Goal: Register for event/course

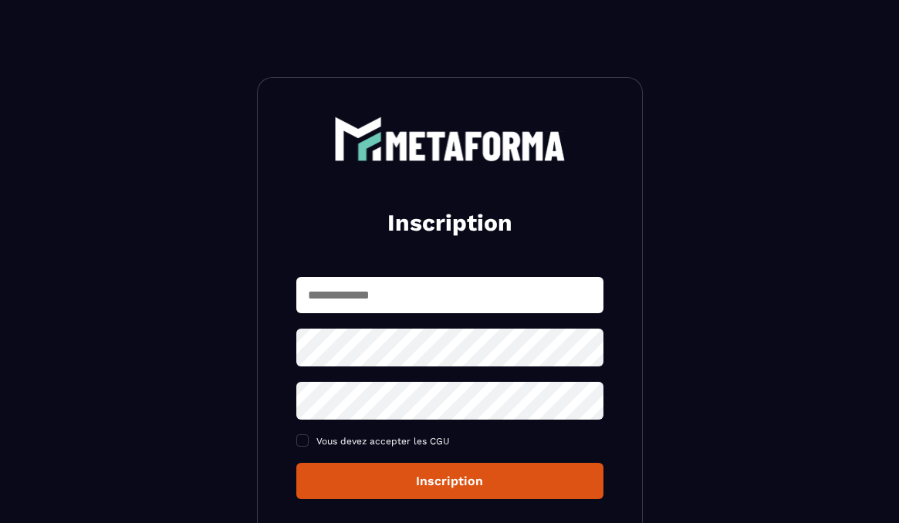
click at [440, 287] on input "text" at bounding box center [449, 295] width 307 height 36
type input "**********"
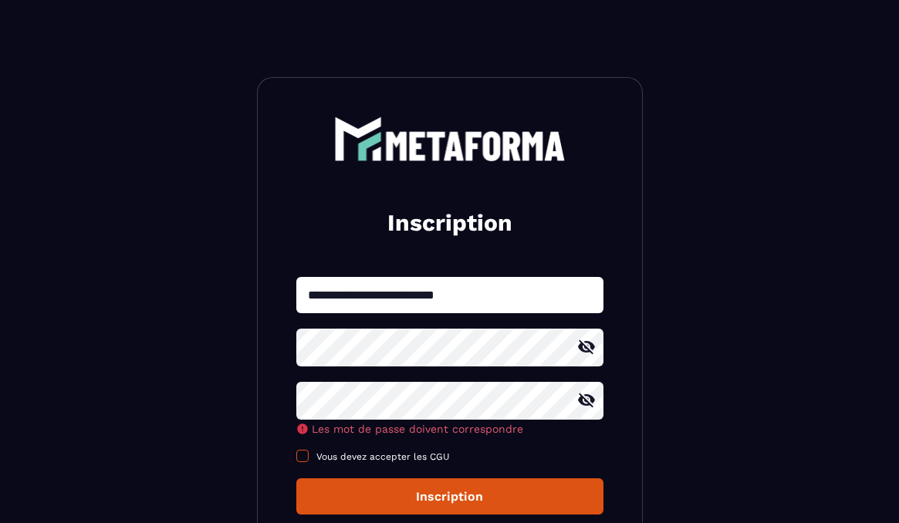
click at [367, 460] on div "**********" at bounding box center [449, 396] width 307 height 238
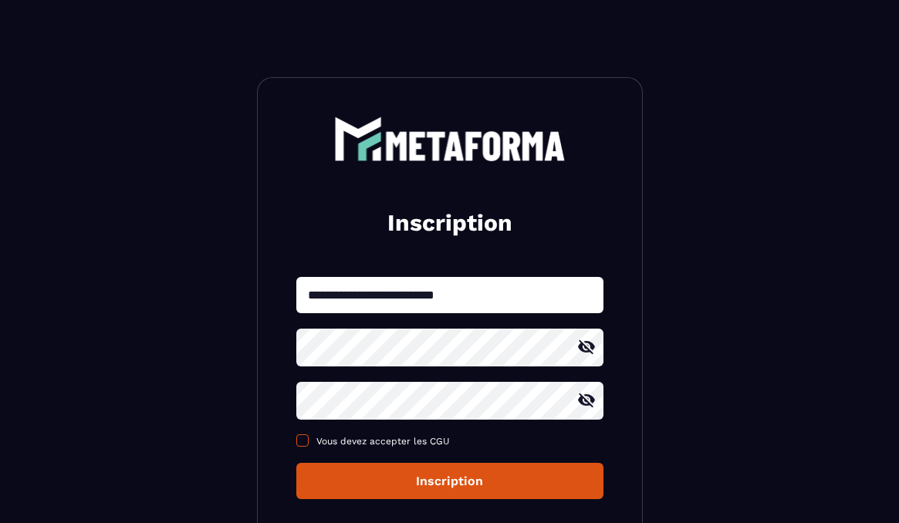
click at [306, 446] on span at bounding box center [302, 440] width 12 height 12
click at [462, 486] on div "Inscription" at bounding box center [450, 481] width 282 height 15
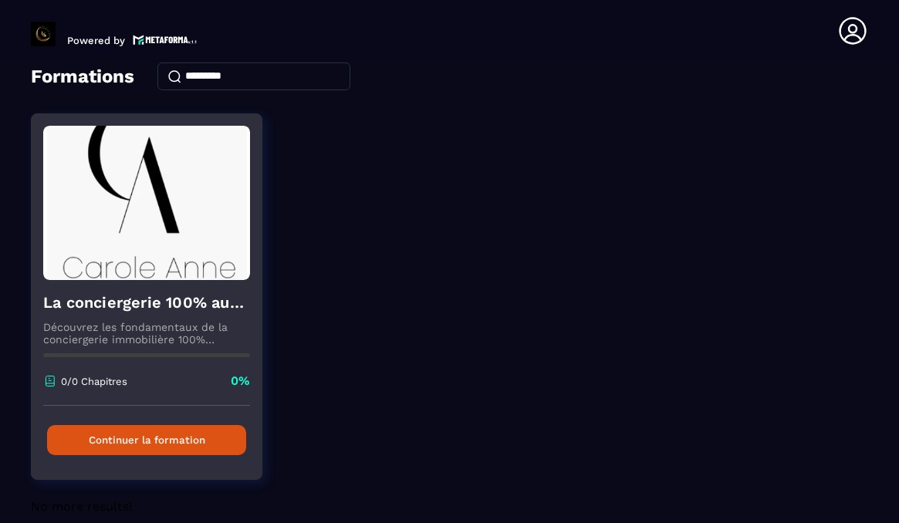
scroll to position [96, 0]
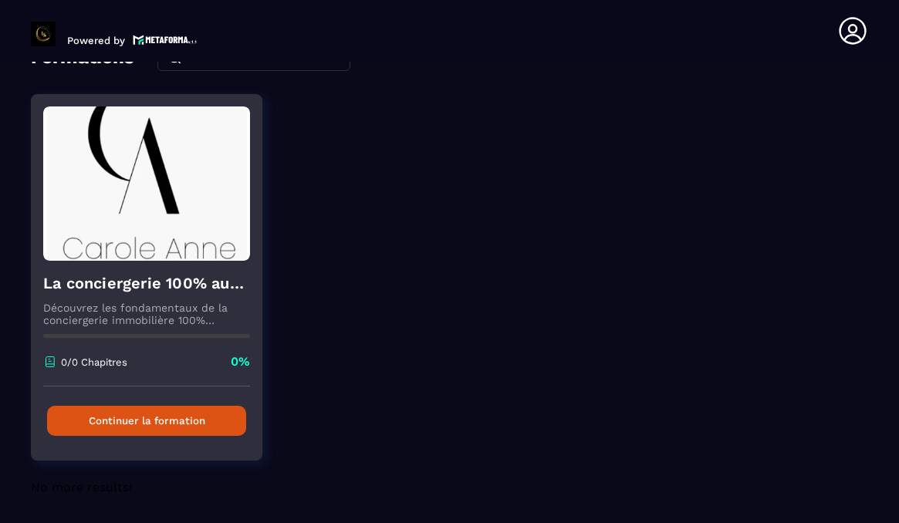
click at [201, 424] on button "Continuer la formation" at bounding box center [146, 421] width 199 height 30
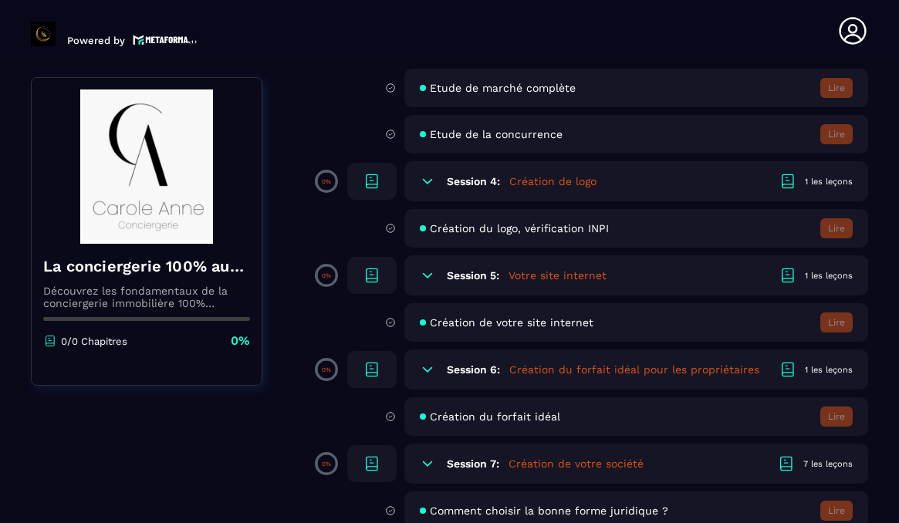
scroll to position [633, 0]
click at [548, 373] on h5 "Création du forfait idéal pour les propriétaires" at bounding box center [634, 368] width 250 height 15
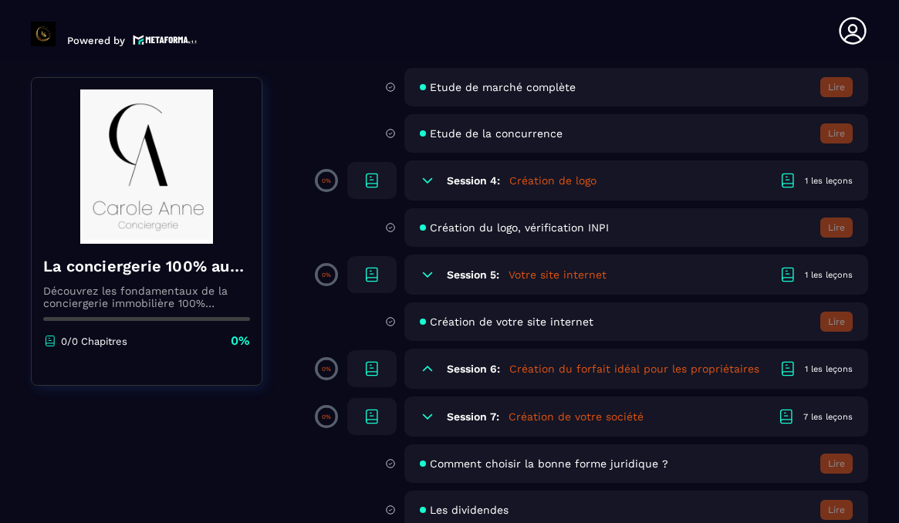
click at [548, 368] on h5 "Création du forfait idéal pour les propriétaires" at bounding box center [634, 368] width 250 height 15
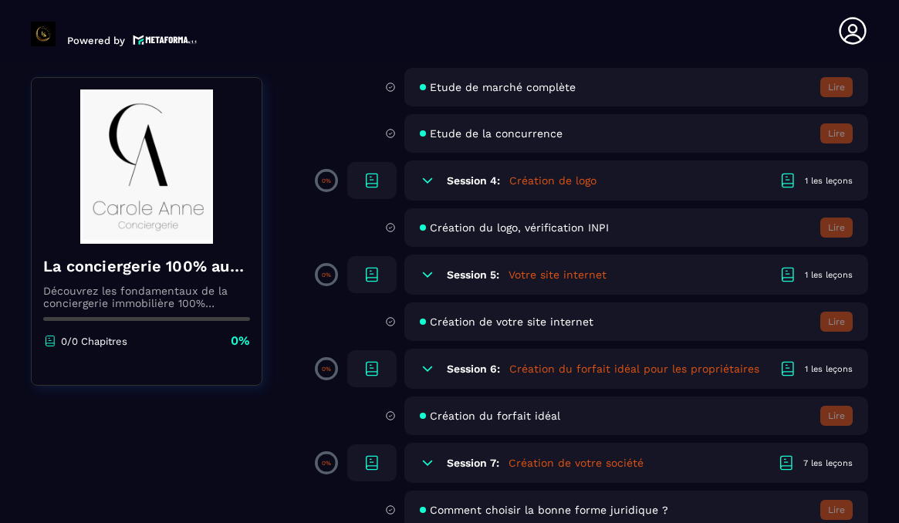
click at [827, 365] on div "1 les leçons" at bounding box center [829, 369] width 48 height 12
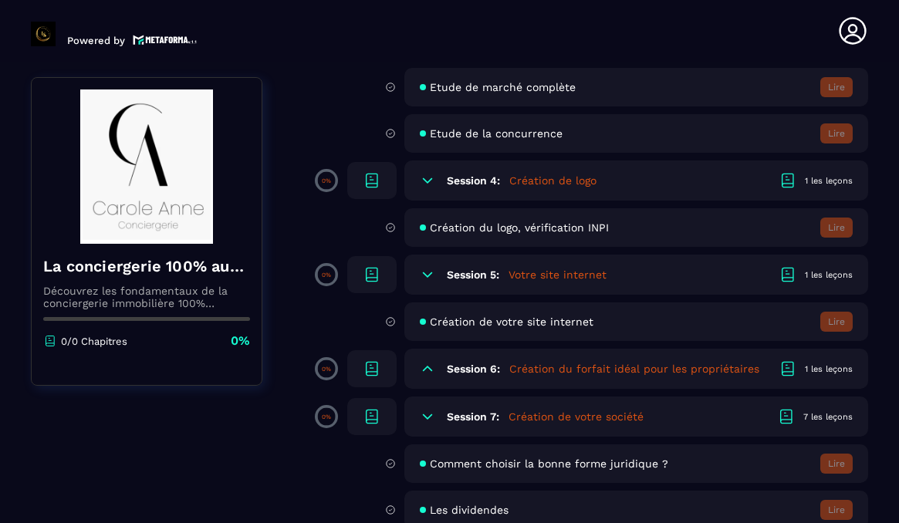
click at [564, 373] on h5 "Création du forfait idéal pour les propriétaires" at bounding box center [634, 368] width 250 height 15
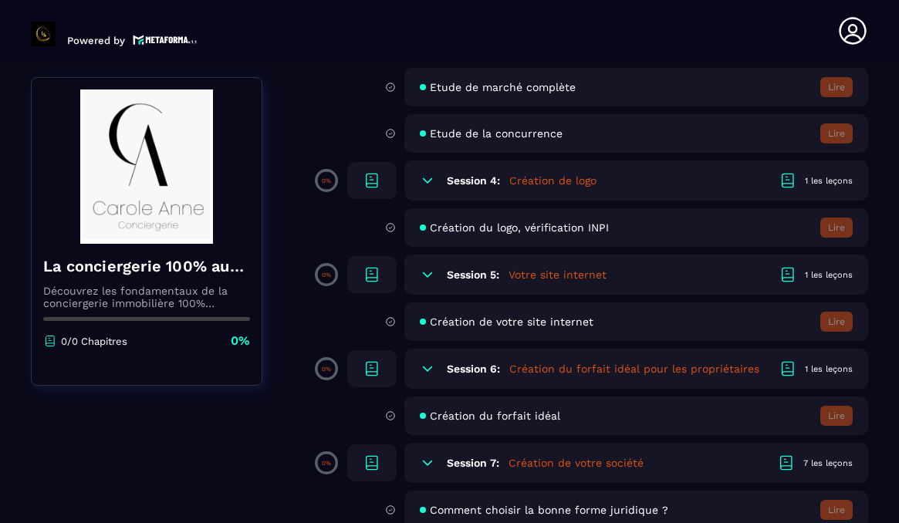
click at [475, 369] on h6 "Session 6:" at bounding box center [473, 369] width 53 height 12
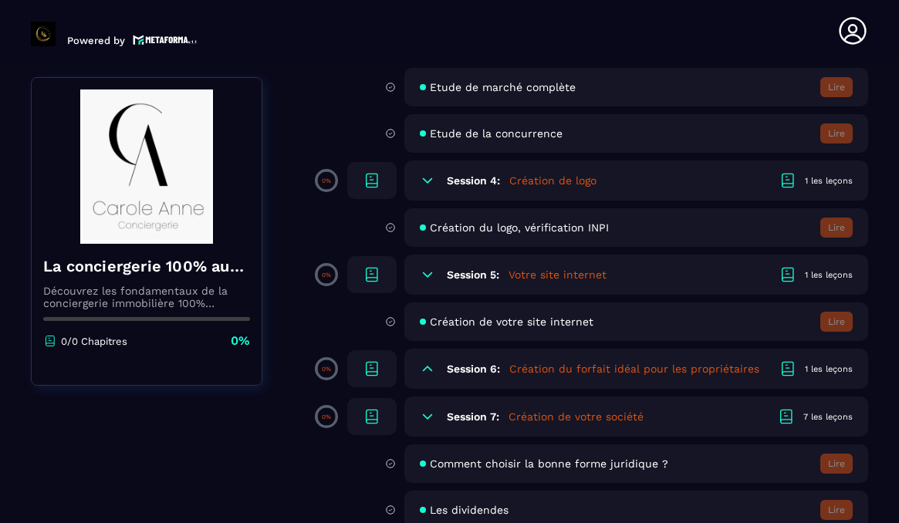
click at [366, 367] on icon at bounding box center [372, 369] width 19 height 19
click at [387, 370] on div at bounding box center [371, 368] width 49 height 37
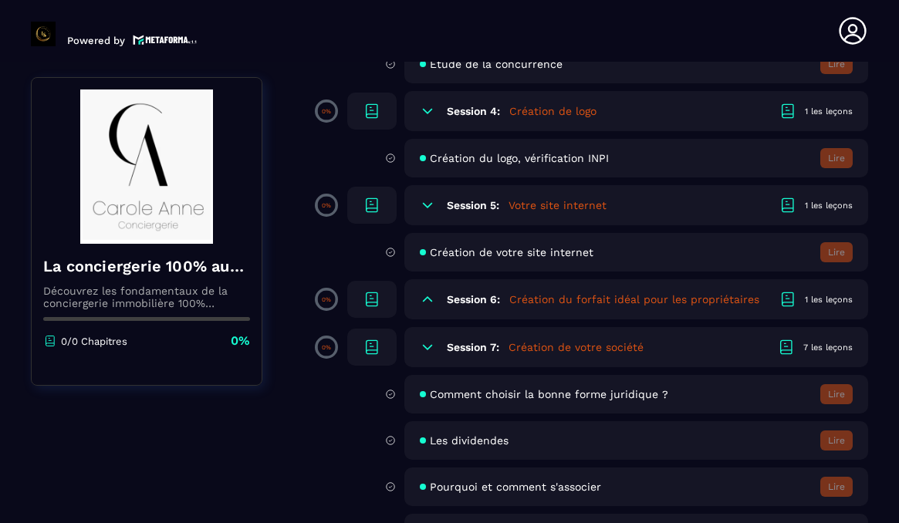
scroll to position [705, 0]
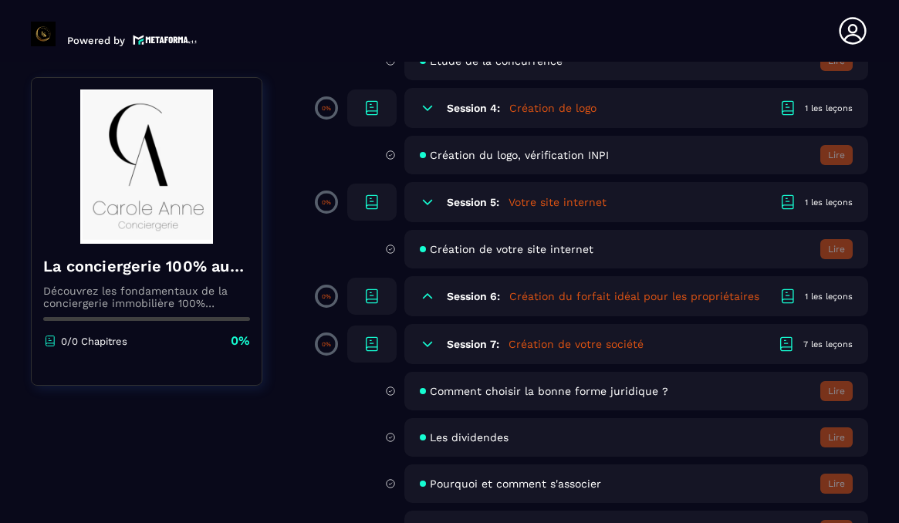
click at [829, 292] on div "1 les leçons" at bounding box center [829, 297] width 48 height 12
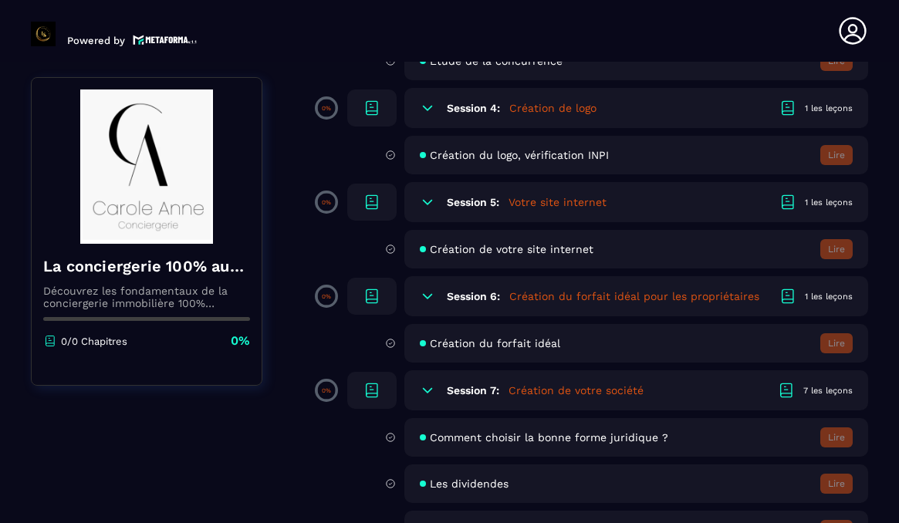
click at [583, 343] on div "Création du forfait idéal Lire" at bounding box center [636, 343] width 464 height 39
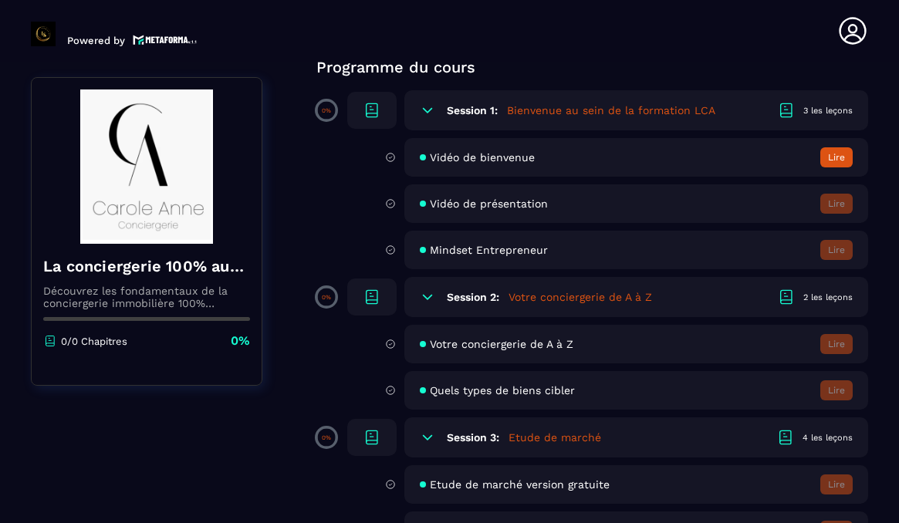
scroll to position [126, 0]
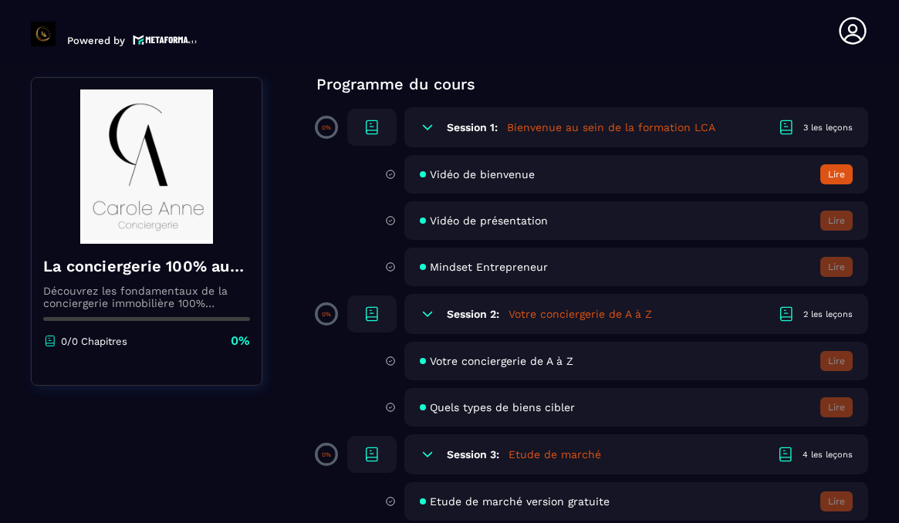
click at [819, 127] on div "3 les leçons" at bounding box center [827, 128] width 49 height 12
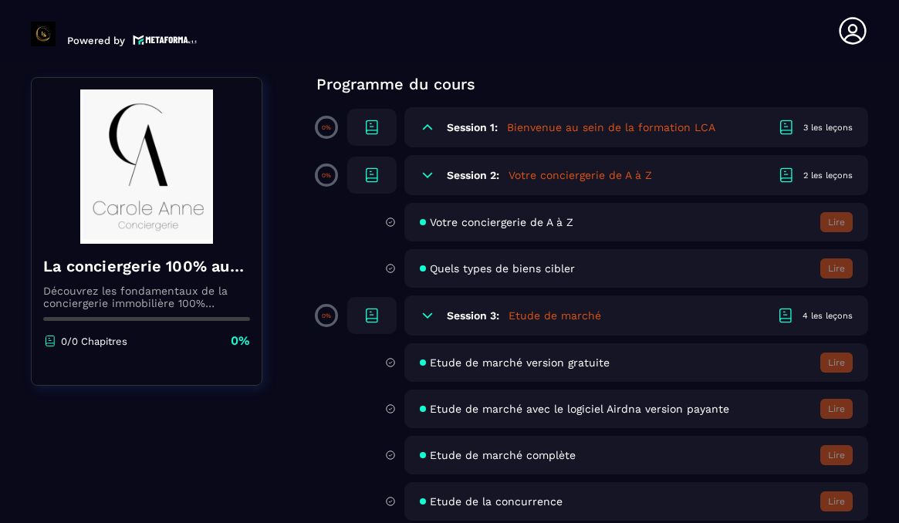
click at [562, 131] on h5 "Bienvenue au sein de la formation LCA" at bounding box center [611, 127] width 208 height 15
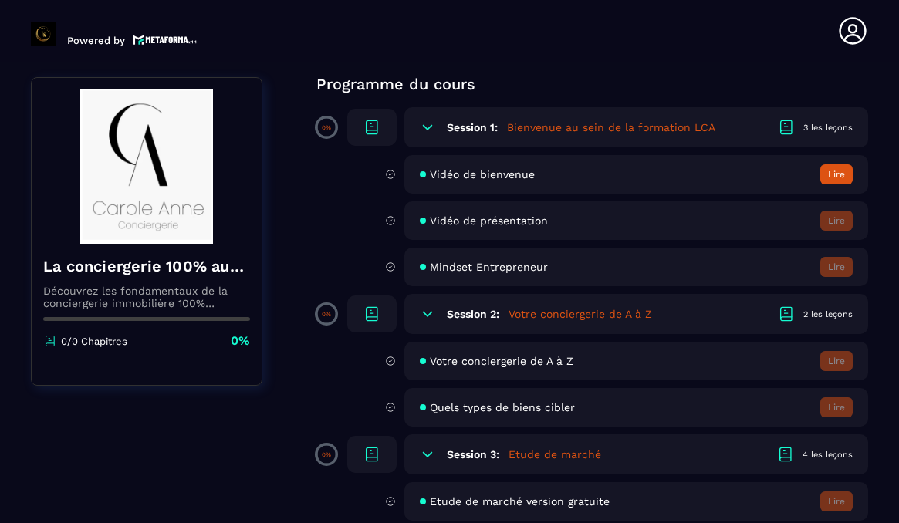
click at [374, 130] on icon at bounding box center [372, 127] width 19 height 19
click at [361, 135] on div at bounding box center [371, 127] width 49 height 37
click at [335, 131] on span at bounding box center [326, 127] width 23 height 23
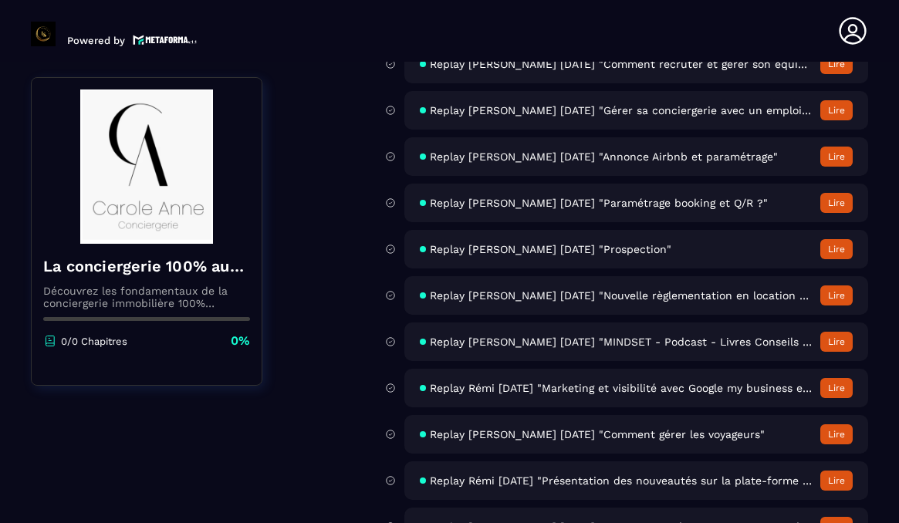
scroll to position [6530, 0]
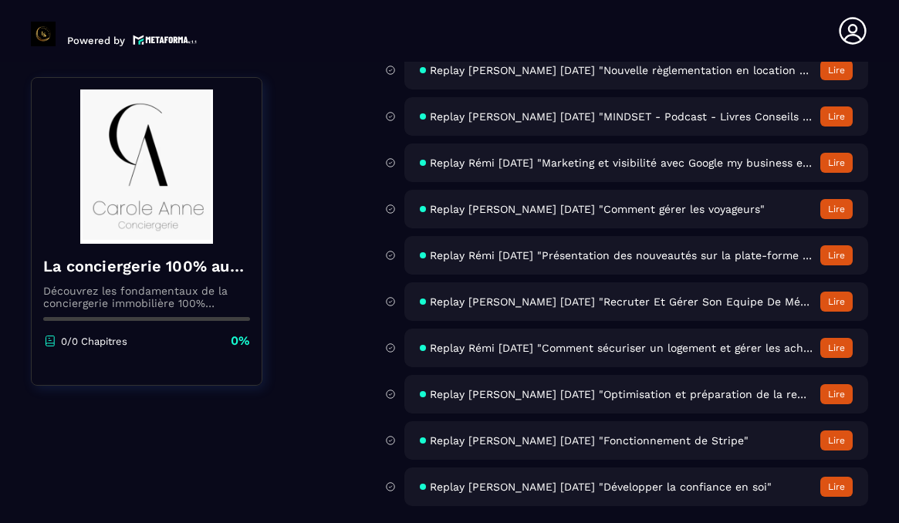
click at [842, 296] on button "Lire" at bounding box center [836, 302] width 32 height 20
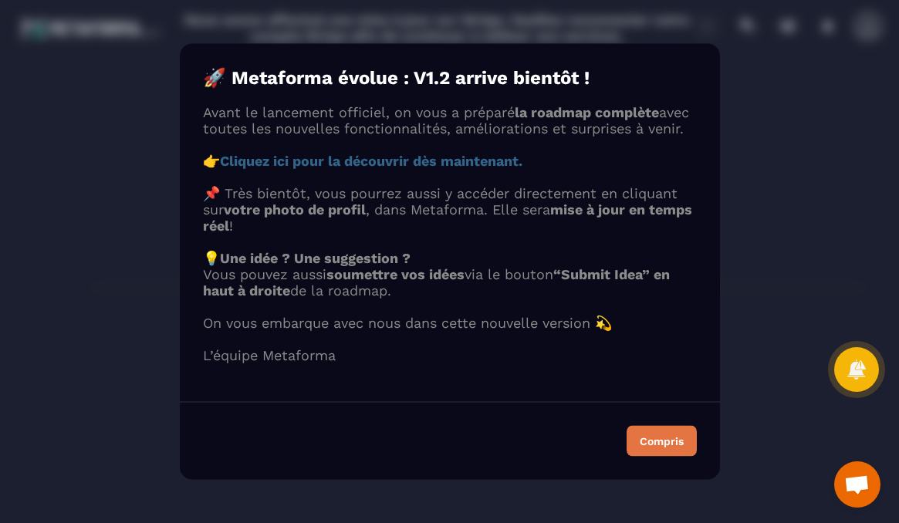
click at [678, 447] on div "Compris" at bounding box center [662, 441] width 44 height 11
